Goal: Task Accomplishment & Management: Manage account settings

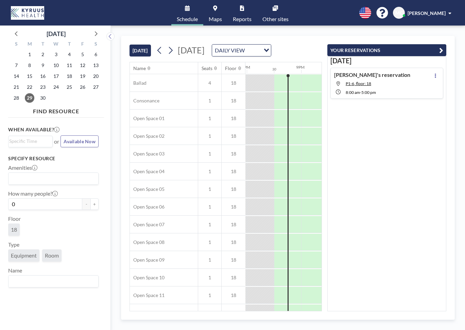
scroll to position [0, 1087]
click at [173, 54] on icon at bounding box center [171, 50] width 4 height 7
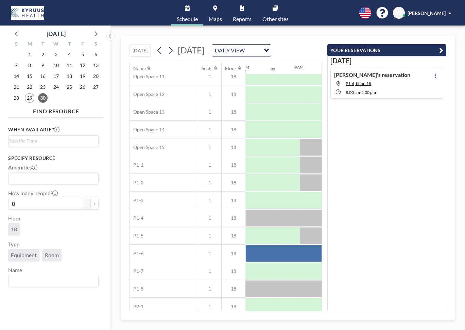
scroll to position [222, 435]
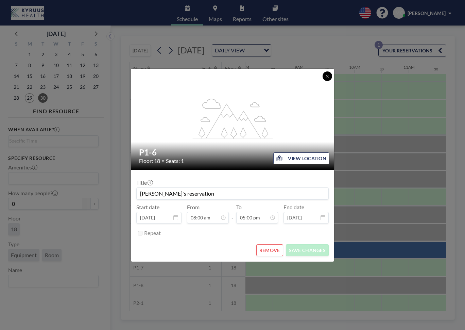
click at [328, 78] on button at bounding box center [327, 76] width 10 height 10
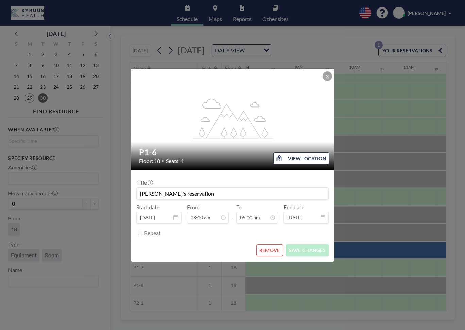
click at [268, 248] on button "REMOVE" at bounding box center [269, 250] width 27 height 12
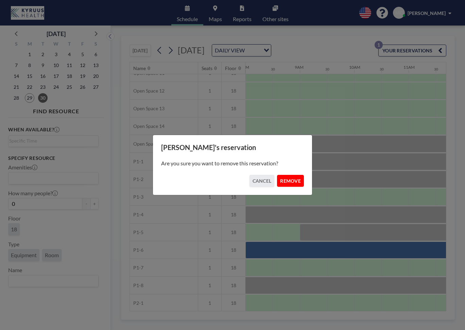
click at [294, 180] on button "REMOVE" at bounding box center [290, 181] width 27 height 12
